Goal: Book appointment/travel/reservation

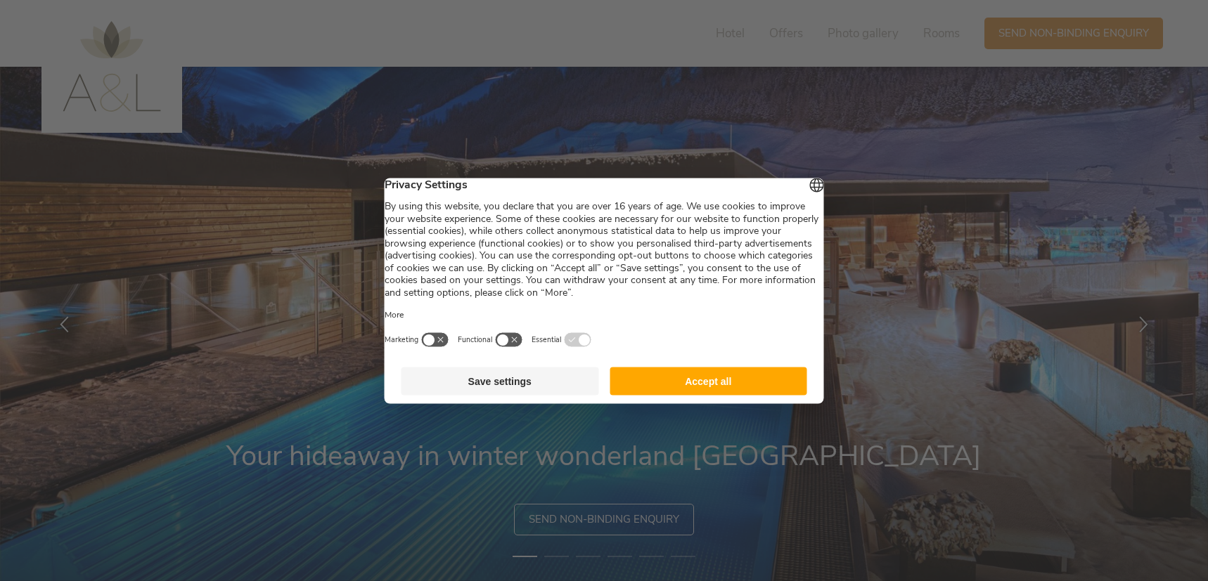
click at [690, 373] on footer "Save settings Accept all" at bounding box center [604, 381] width 439 height 45
click at [690, 387] on button "Accept all" at bounding box center [709, 381] width 198 height 28
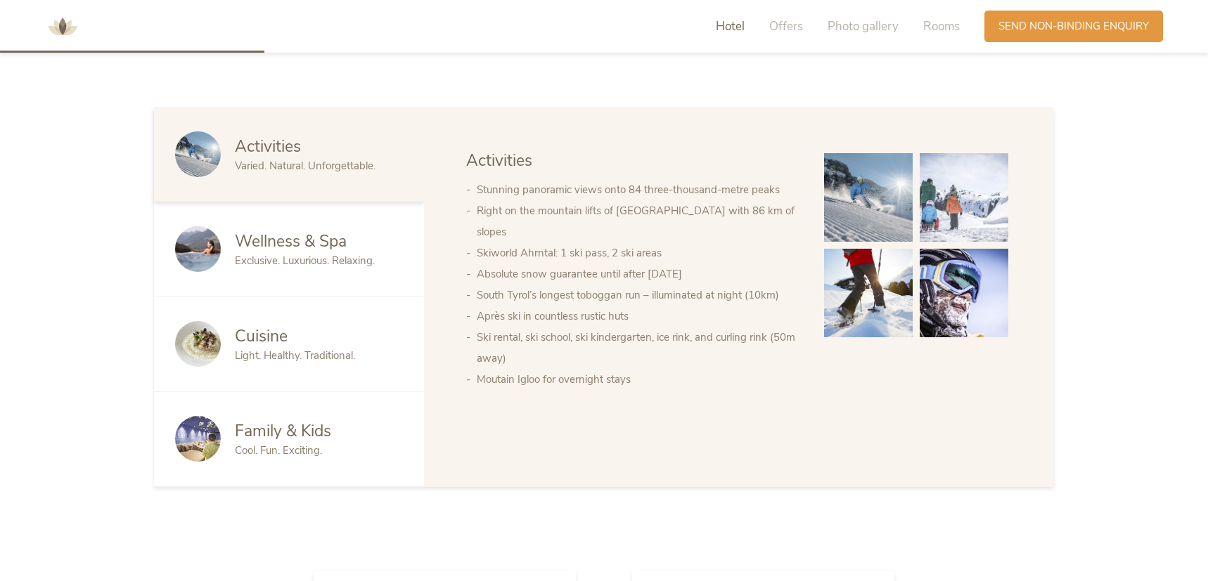
scroll to position [697, 0]
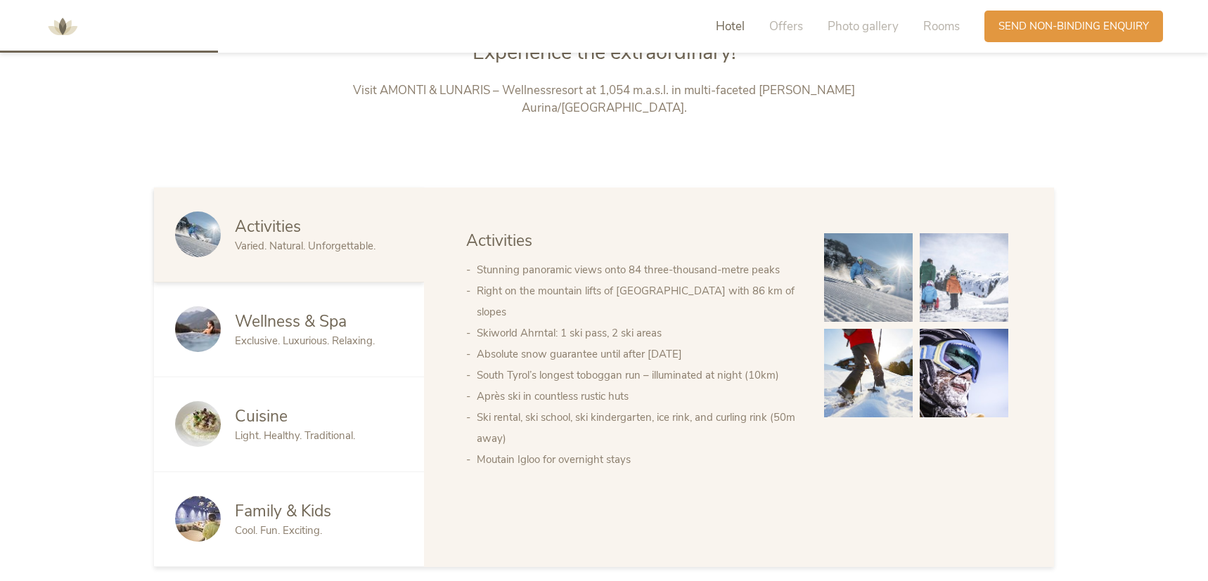
click at [333, 502] on div "Family & Kids" at bounding box center [319, 512] width 168 height 23
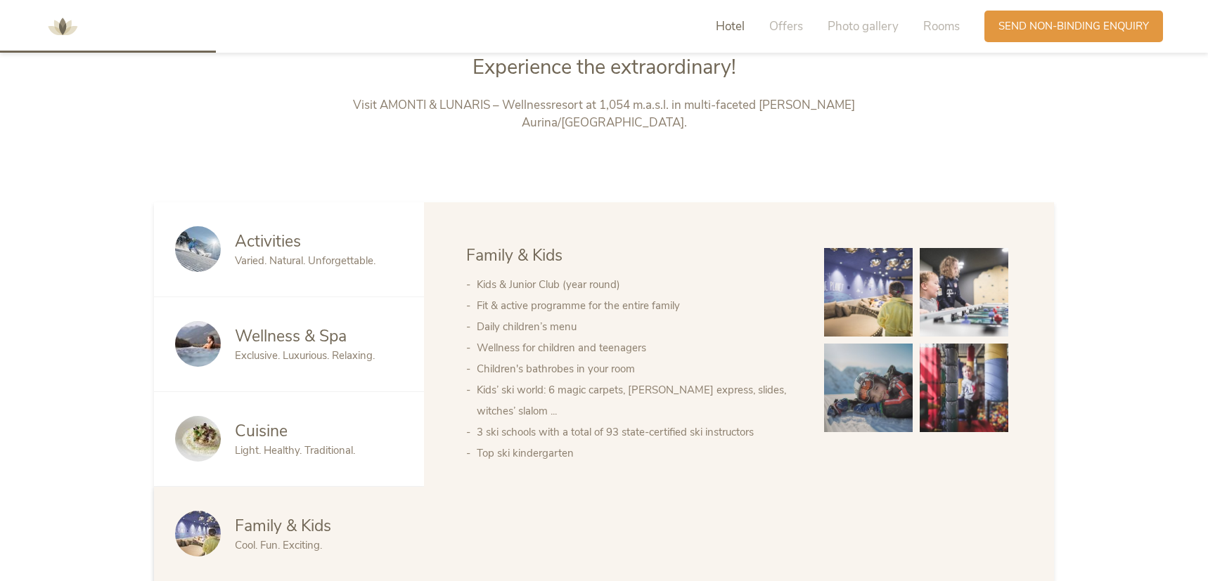
click at [337, 231] on div "Activities Varied. Natural. Unforgettable." at bounding box center [319, 249] width 168 height 37
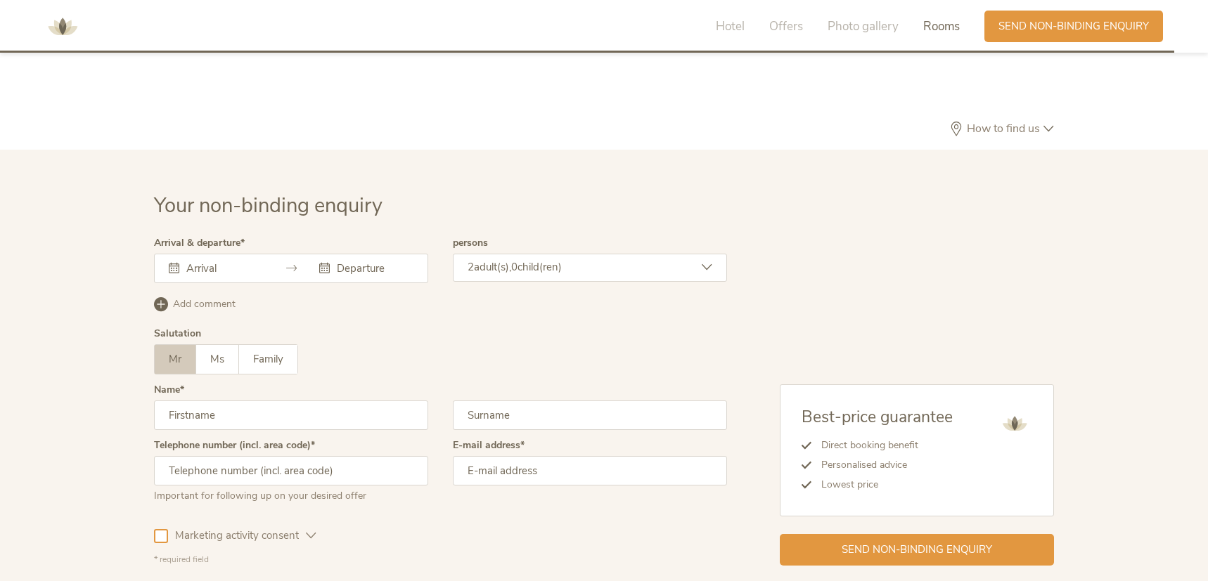
scroll to position [3755, 0]
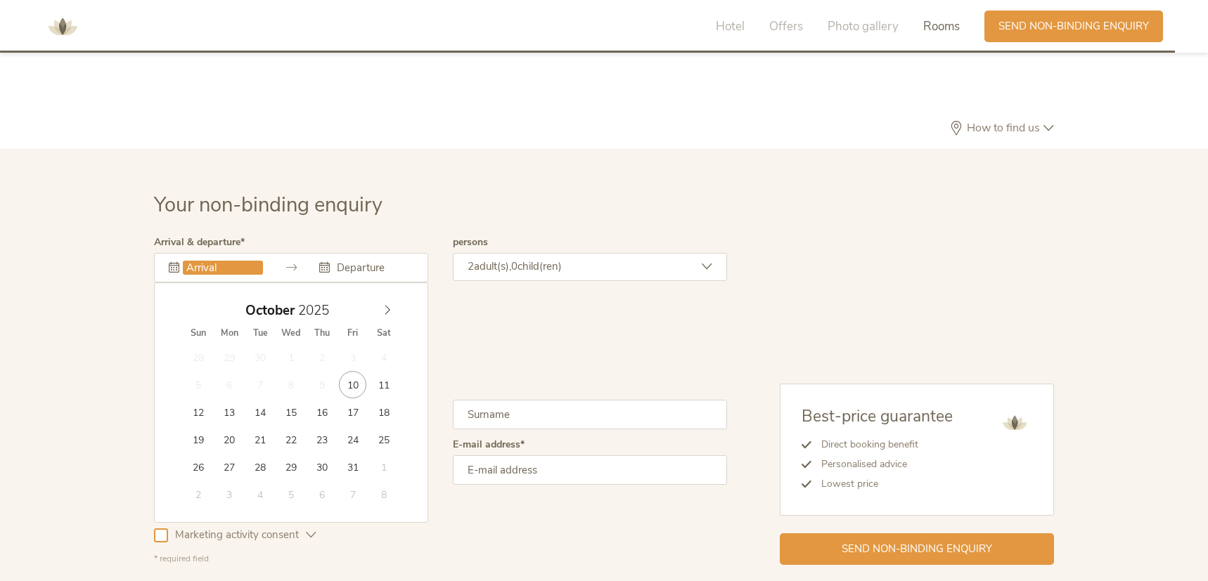
click at [231, 261] on input "text" at bounding box center [223, 268] width 80 height 14
click at [381, 203] on div "Your non-binding enquiry" at bounding box center [604, 214] width 900 height 46
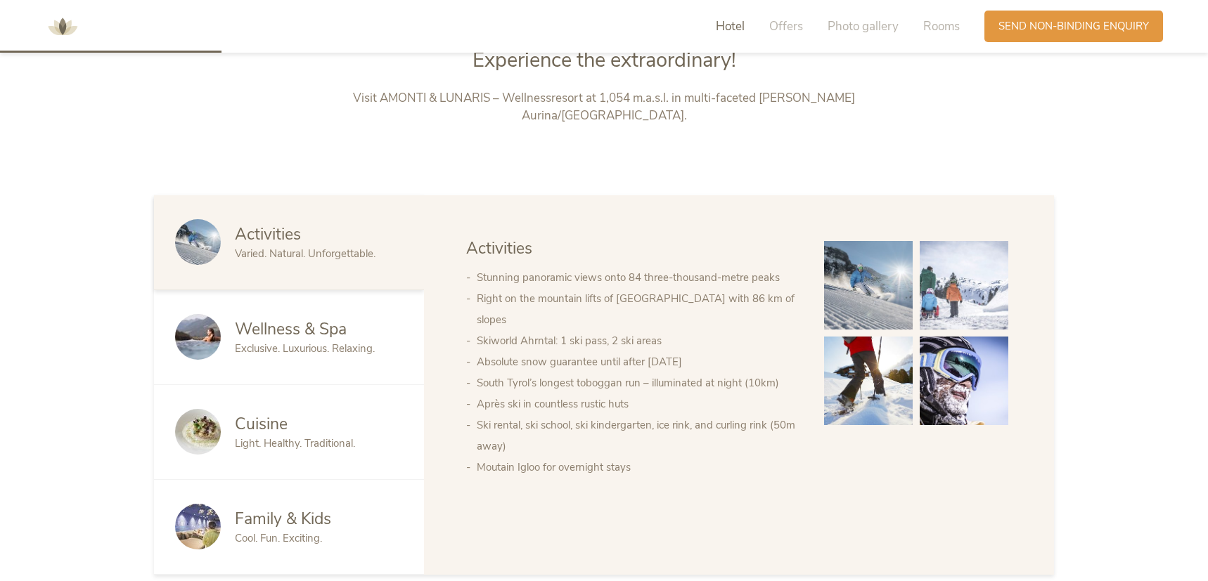
scroll to position [708, 0]
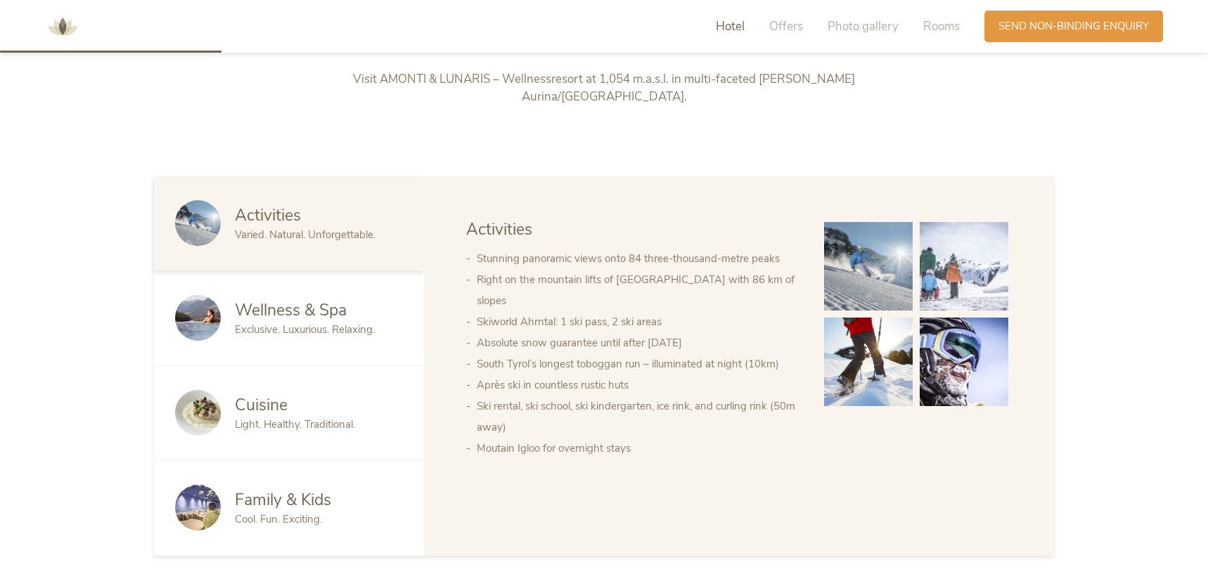
click at [316, 323] on span "Exclusive. Luxurious. Relaxing." at bounding box center [305, 330] width 140 height 14
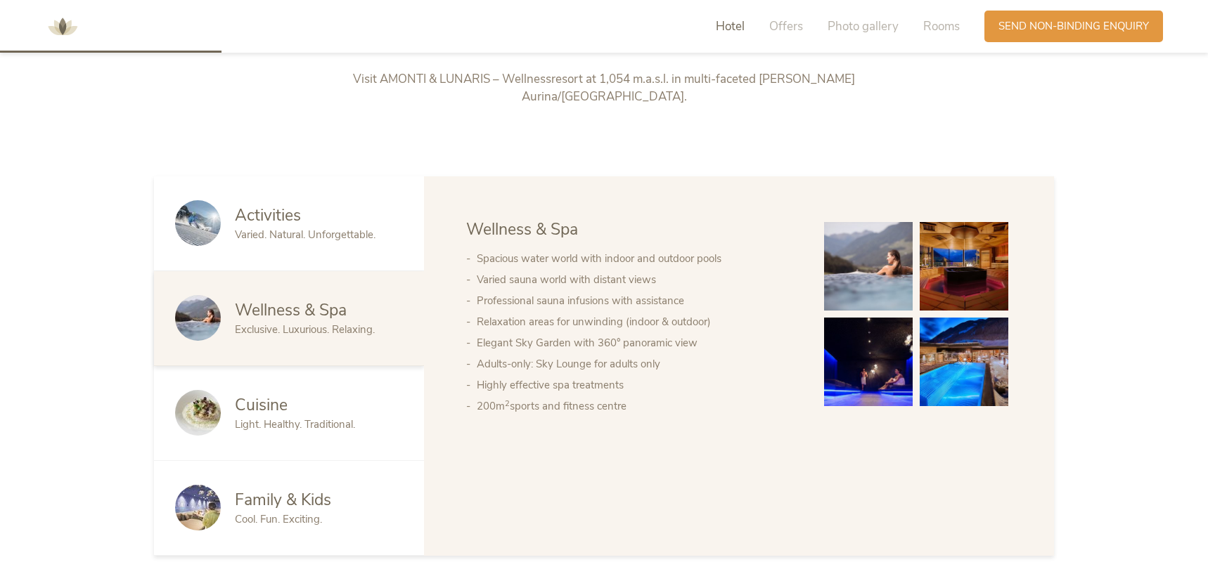
click at [300, 394] on div "Cuisine" at bounding box center [319, 405] width 168 height 23
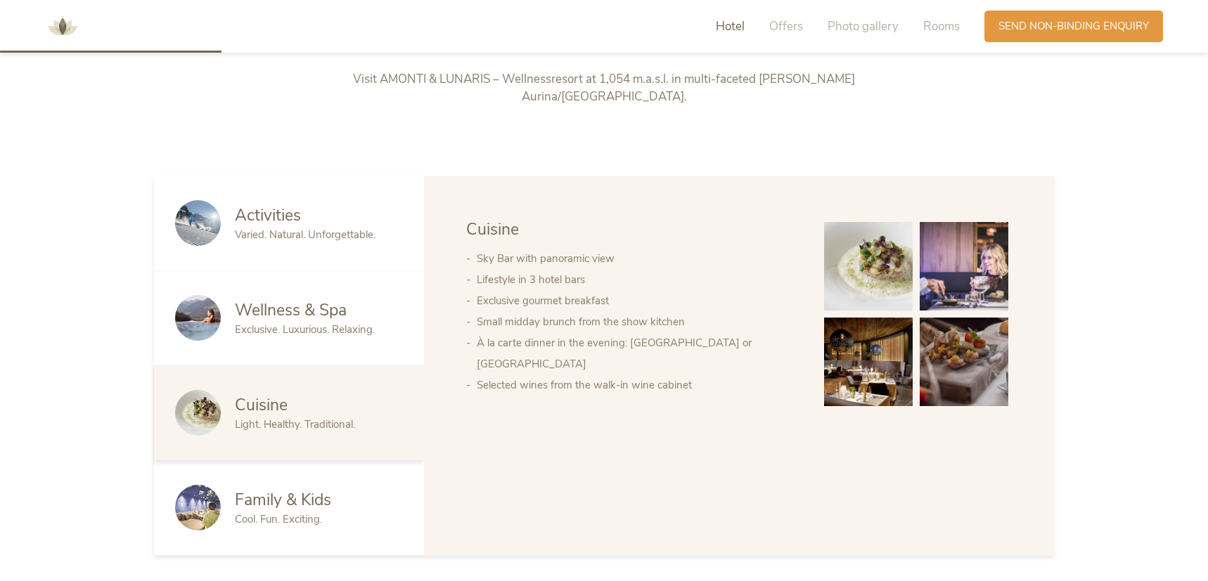
scroll to position [716, 0]
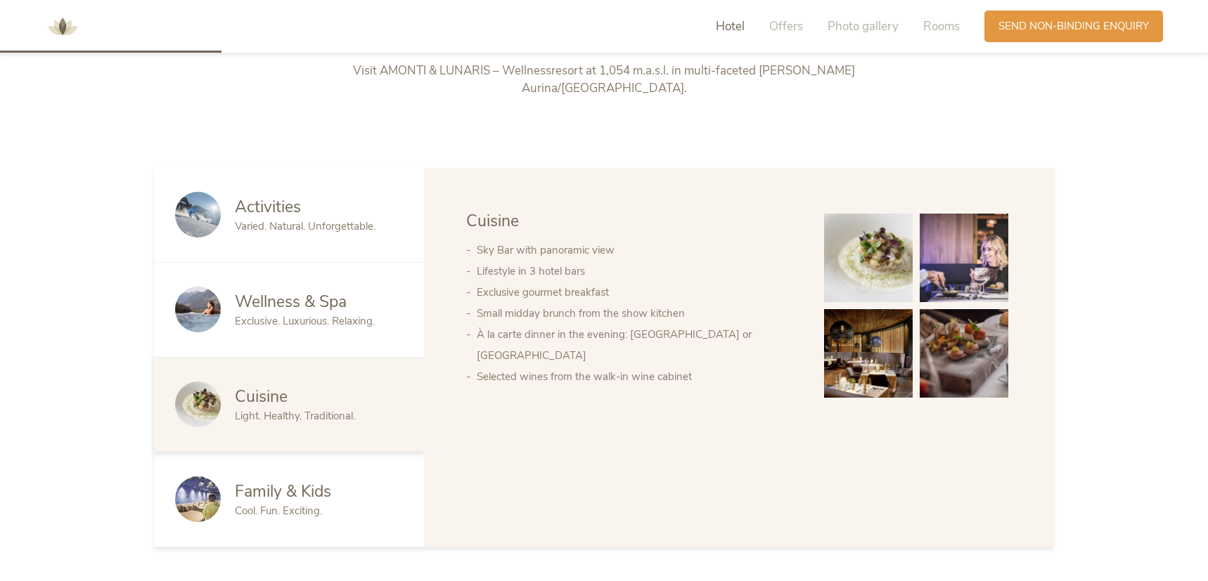
click at [307, 459] on div "Family & Kids Cool. Fun. Exciting." at bounding box center [289, 500] width 270 height 95
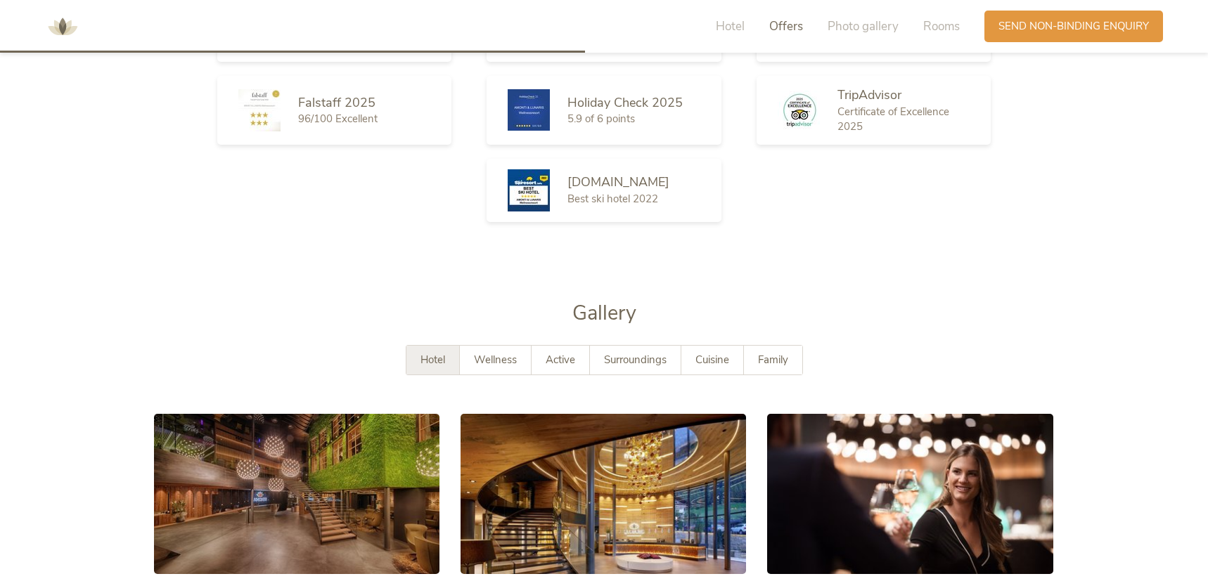
scroll to position [1997, 0]
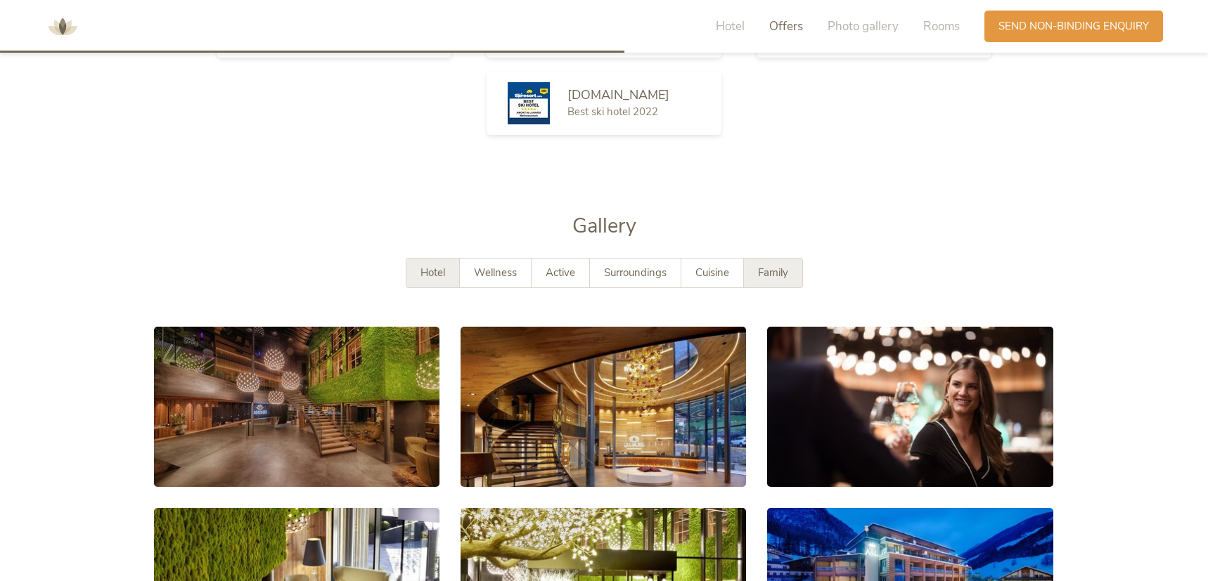
click at [782, 266] on span "Family" at bounding box center [773, 273] width 30 height 14
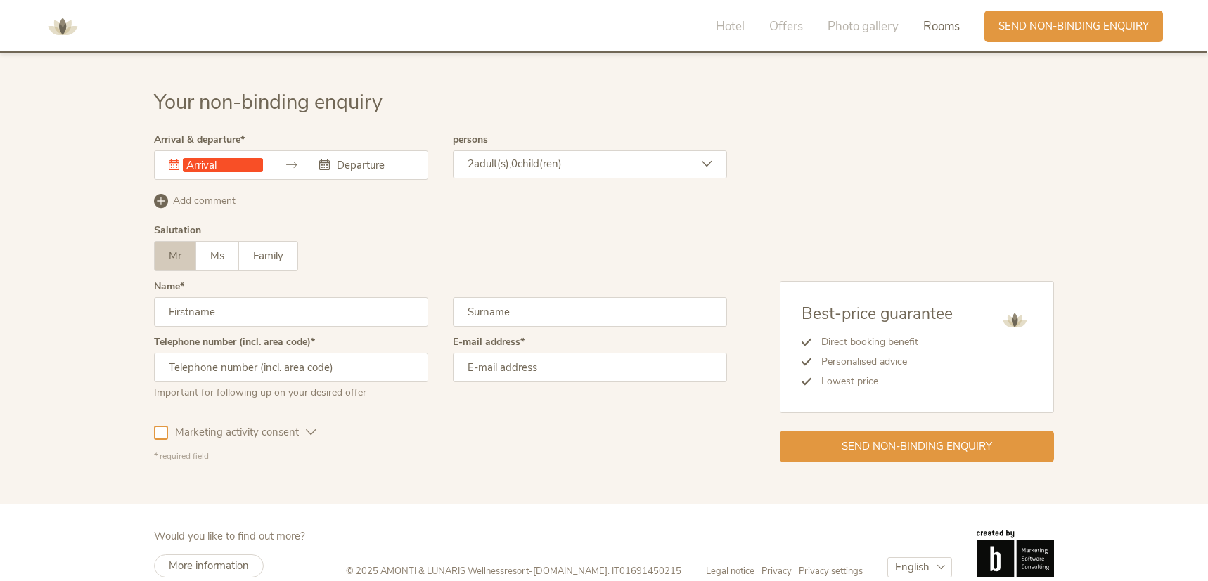
scroll to position [3862, 0]
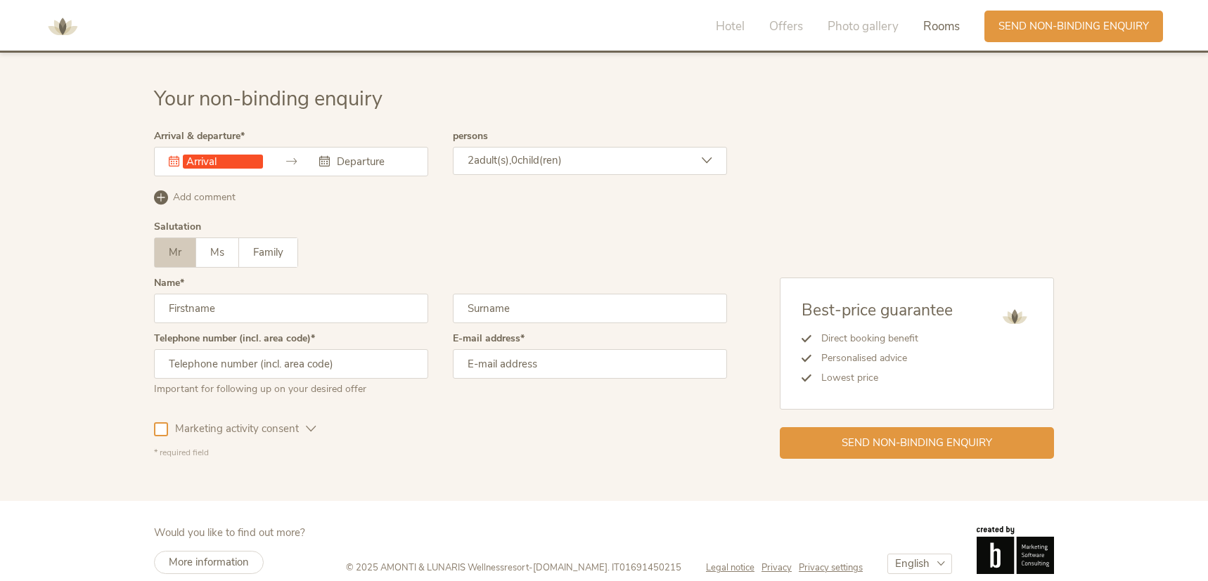
click at [239, 155] on input "text" at bounding box center [223, 162] width 80 height 14
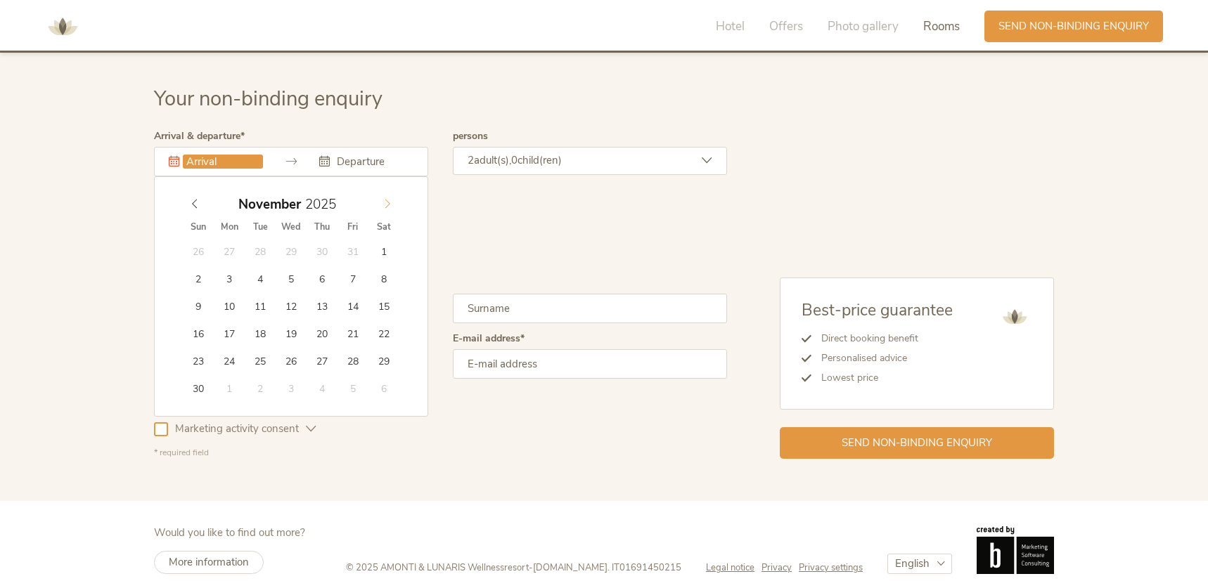
click at [387, 199] on icon at bounding box center [388, 204] width 10 height 10
click at [392, 191] on span at bounding box center [387, 201] width 24 height 20
type input "27.12.2025"
type input "31.12.2025"
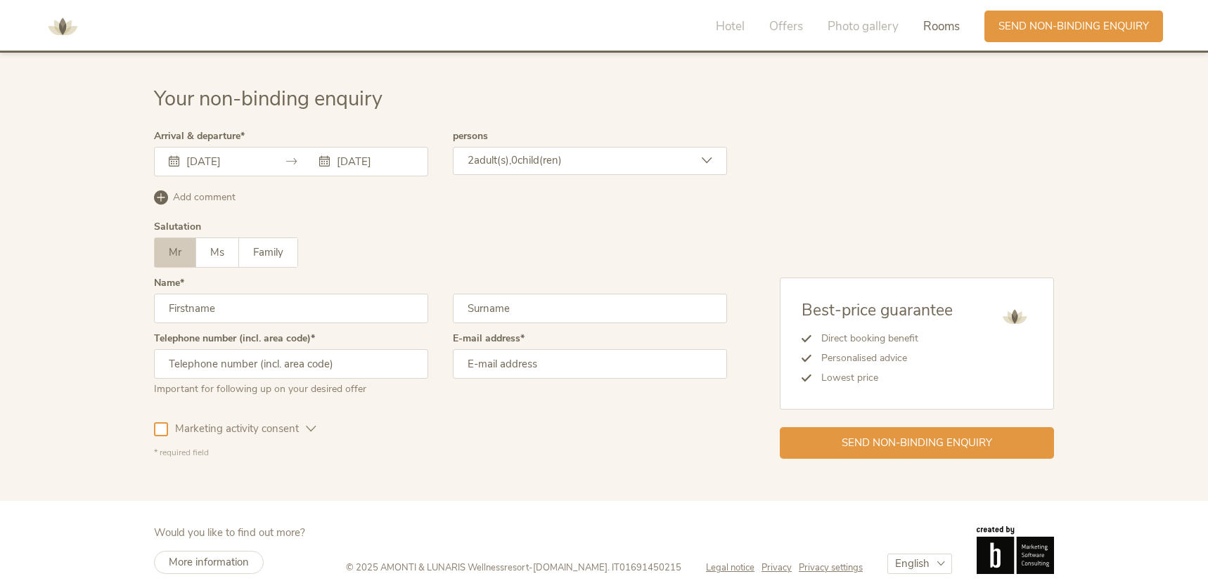
click at [224, 294] on input "text" at bounding box center [291, 309] width 274 height 30
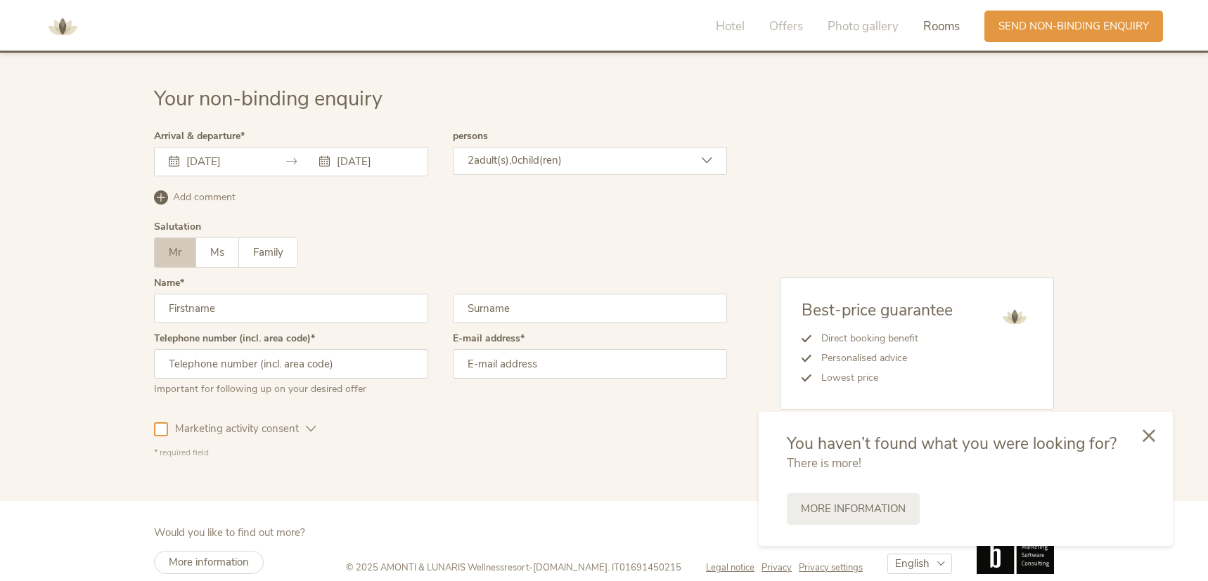
type input "Tom"
type input "Barton"
type input "07540574562"
type input "bartont88@googlemail.com"
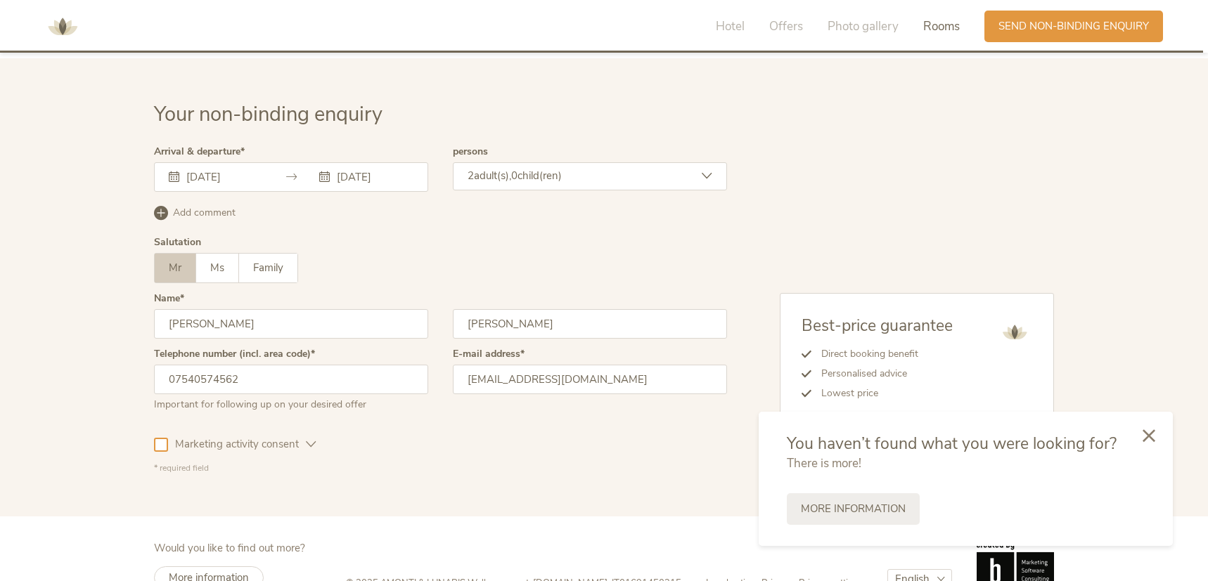
click at [508, 165] on div "2 adult(s), 0 child(ren)" at bounding box center [590, 176] width 274 height 28
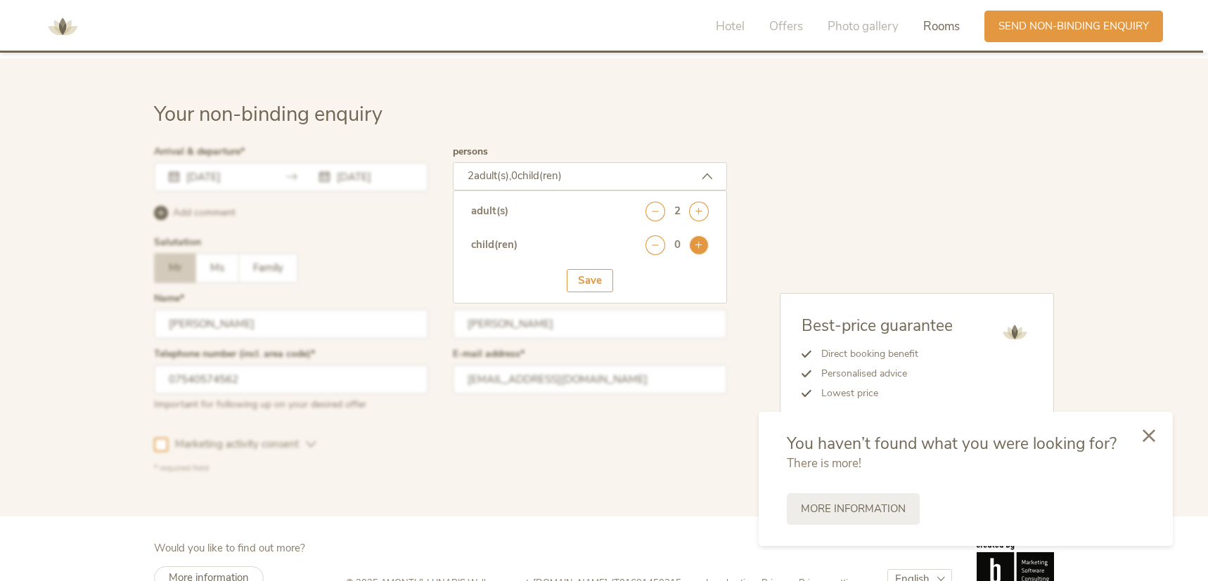
click at [698, 236] on icon at bounding box center [699, 246] width 20 height 20
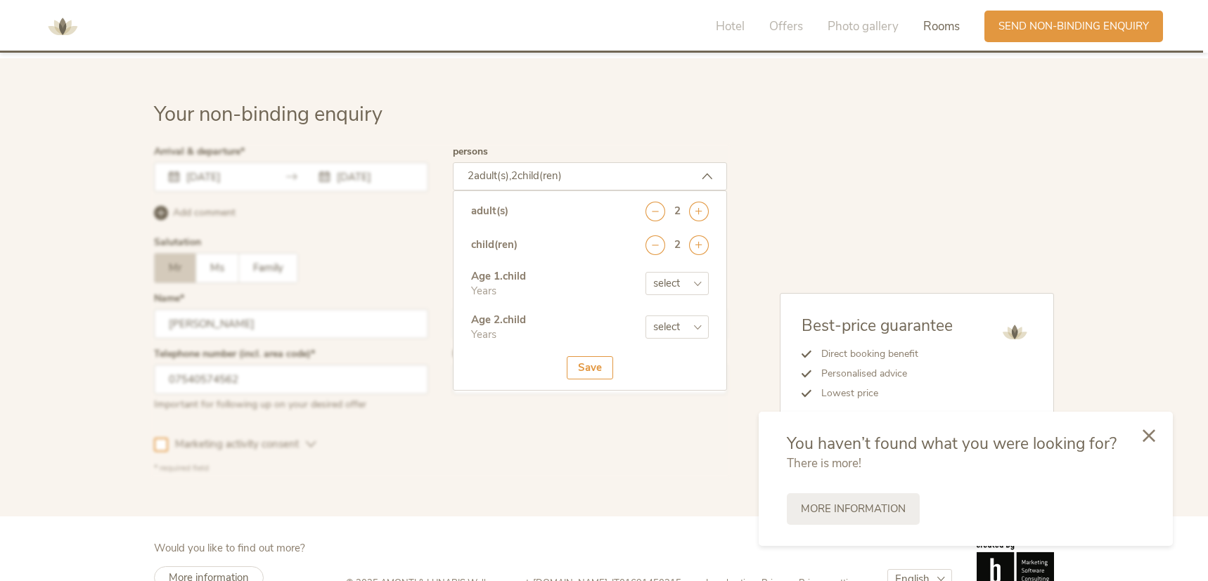
click at [689, 272] on select "select 0 1 2 3 4 5 6 7 8 9 10 11 12 13 14 15 16 17" at bounding box center [676, 283] width 63 height 23
select select "3"
click at [645, 272] on select "select 0 1 2 3 4 5 6 7 8 9 10 11 12 13 14 15 16 17" at bounding box center [676, 283] width 63 height 23
click at [669, 316] on select "select 0 1 2 3 4 5 6 7 8 9 10 11 12 13 14 15 16 17" at bounding box center [676, 327] width 63 height 23
select select "6"
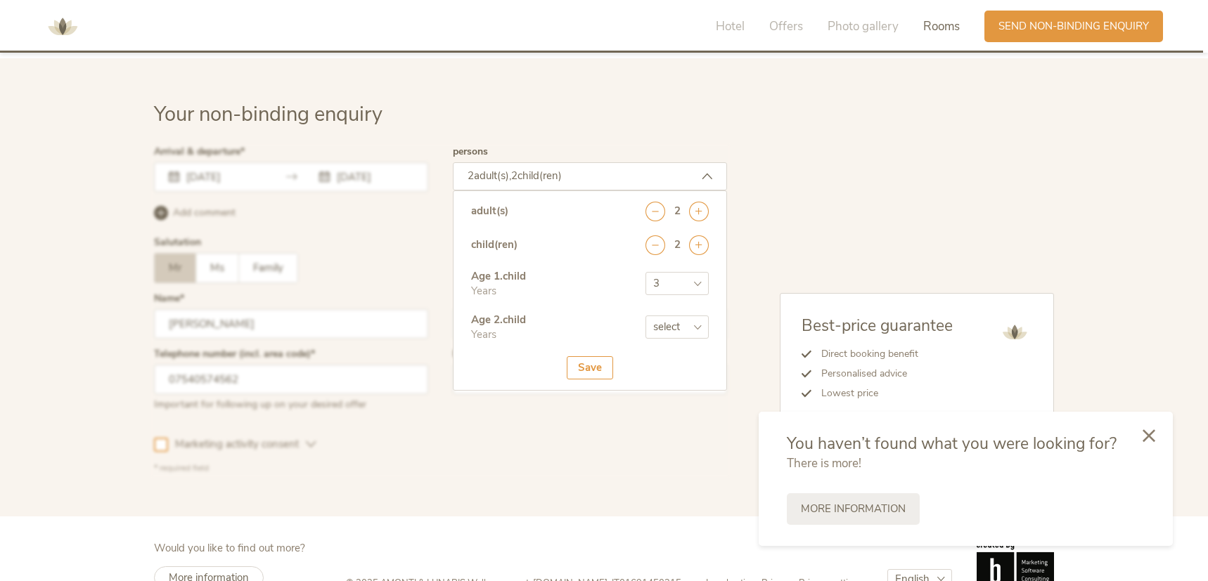
click at [645, 316] on select "select 0 1 2 3 4 5 6 7 8 9 10 11 12 13 14 15 16 17" at bounding box center [676, 327] width 63 height 23
click at [572, 356] on div "Save" at bounding box center [590, 367] width 46 height 23
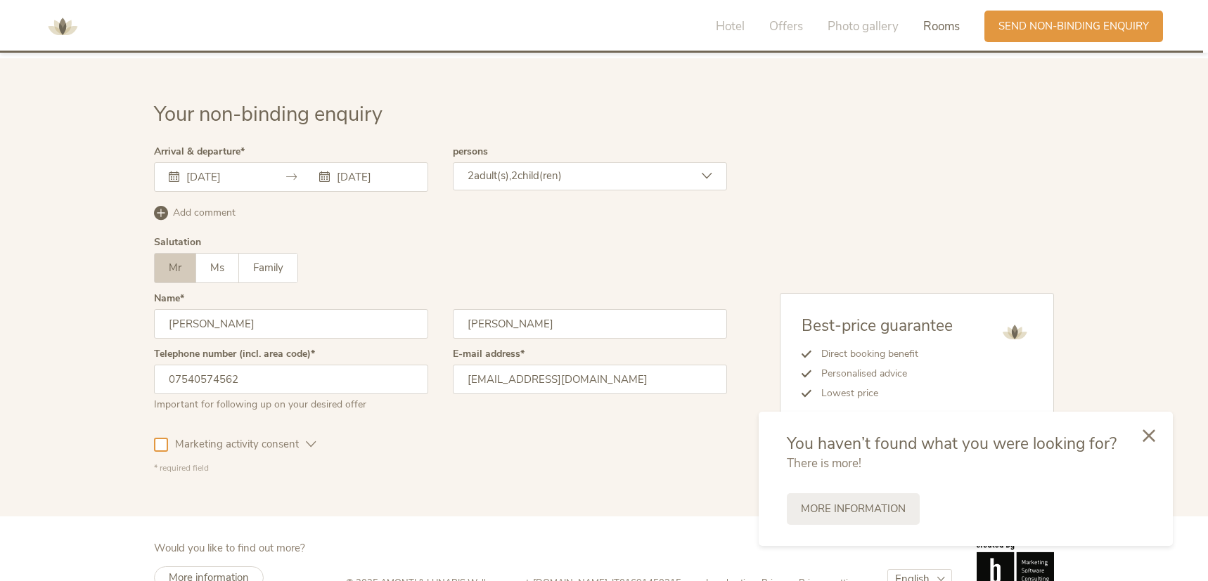
scroll to position [3862, 0]
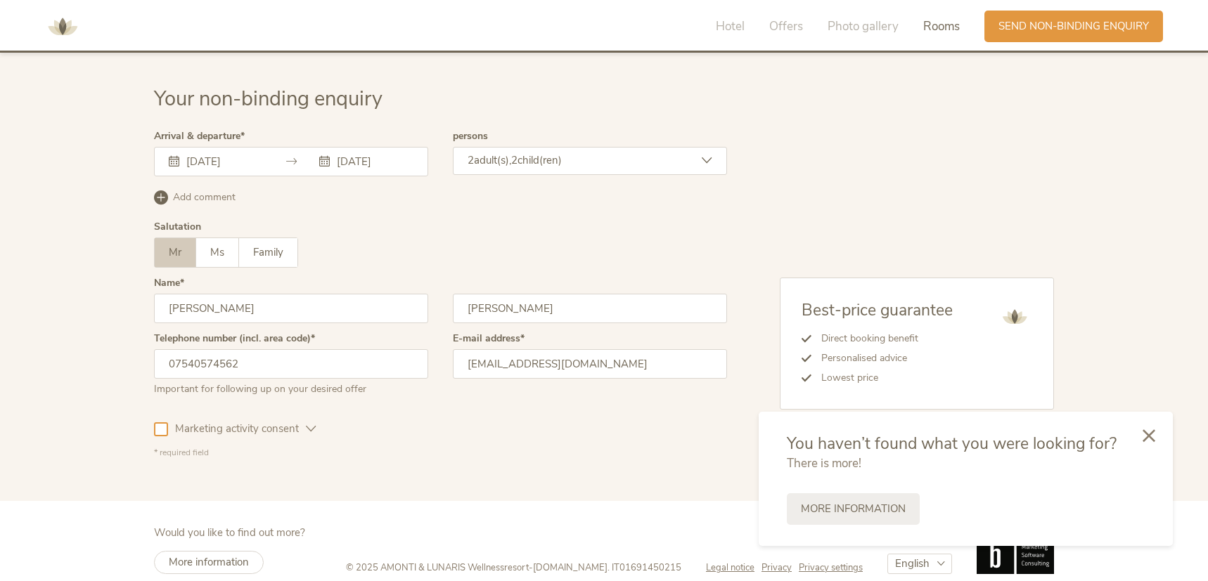
click at [1148, 435] on icon at bounding box center [1149, 436] width 13 height 13
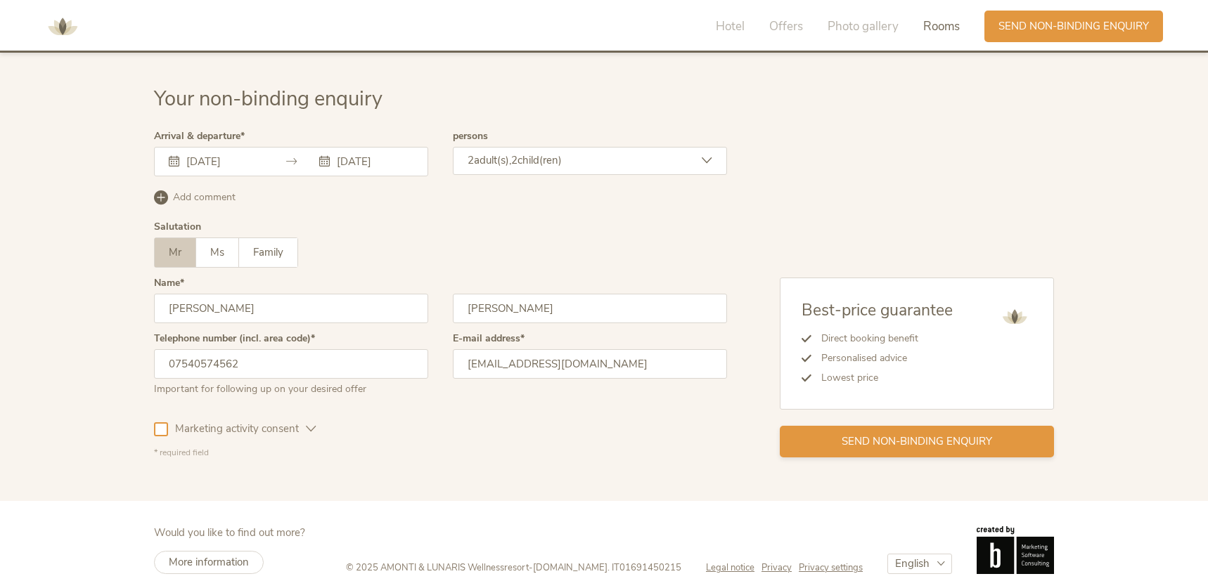
click at [924, 435] on span "Send non-binding enquiry" at bounding box center [917, 442] width 150 height 15
